Goal: Task Accomplishment & Management: Manage account settings

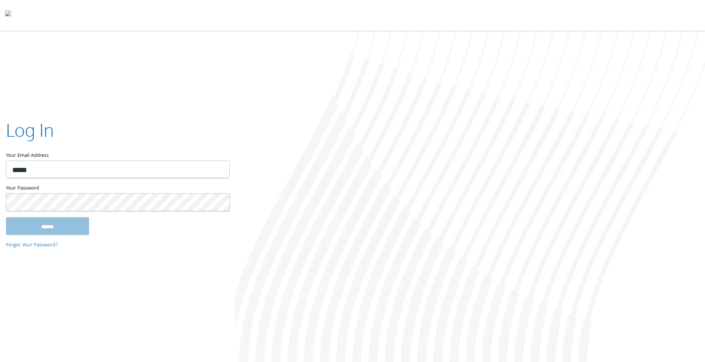
type input "**********"
click at [6, 217] on input "******" at bounding box center [47, 226] width 83 height 18
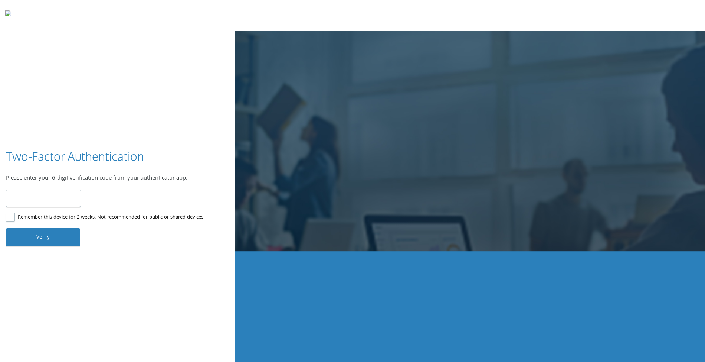
type input "******"
